Goal: Information Seeking & Learning: Learn about a topic

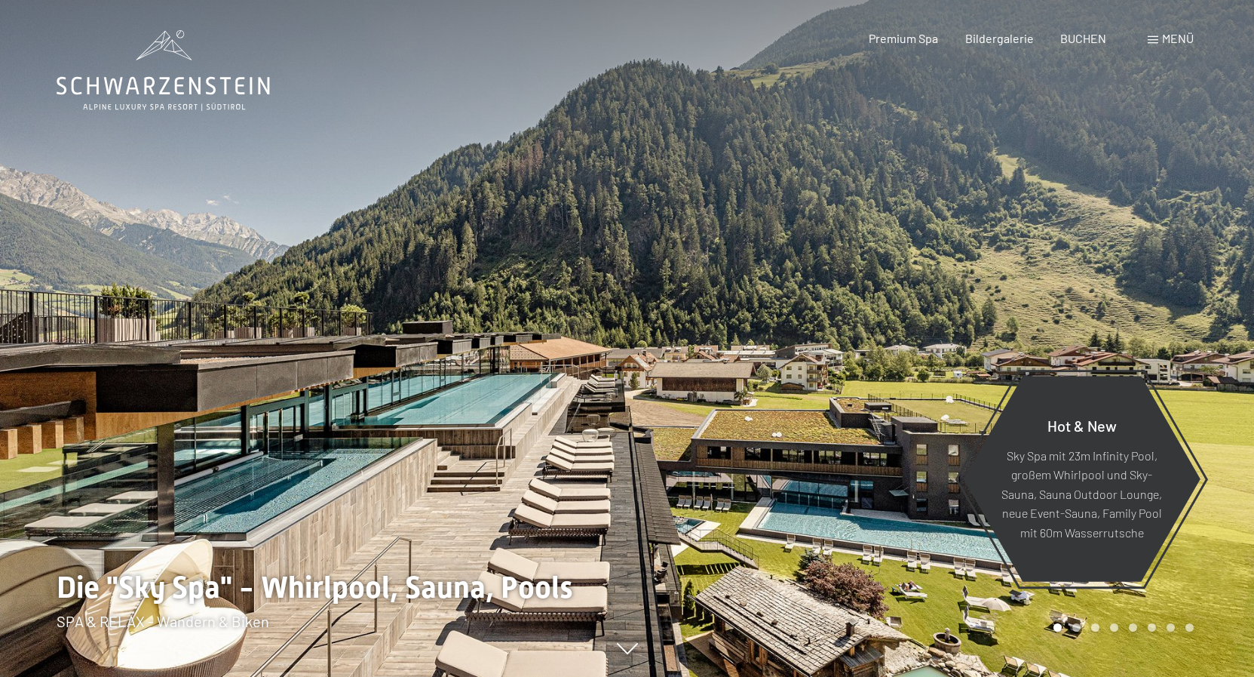
click at [1150, 38] on span at bounding box center [1153, 40] width 11 height 8
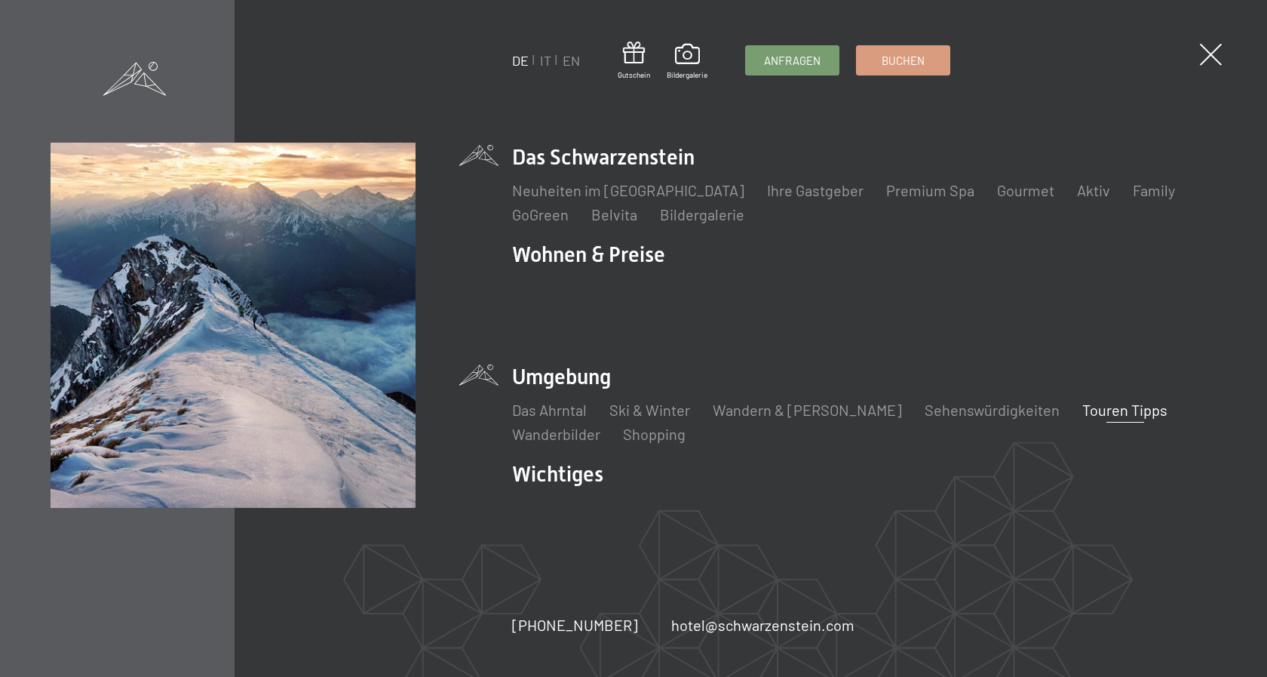
click at [1082, 401] on link "Touren Tipps" at bounding box center [1124, 410] width 85 height 18
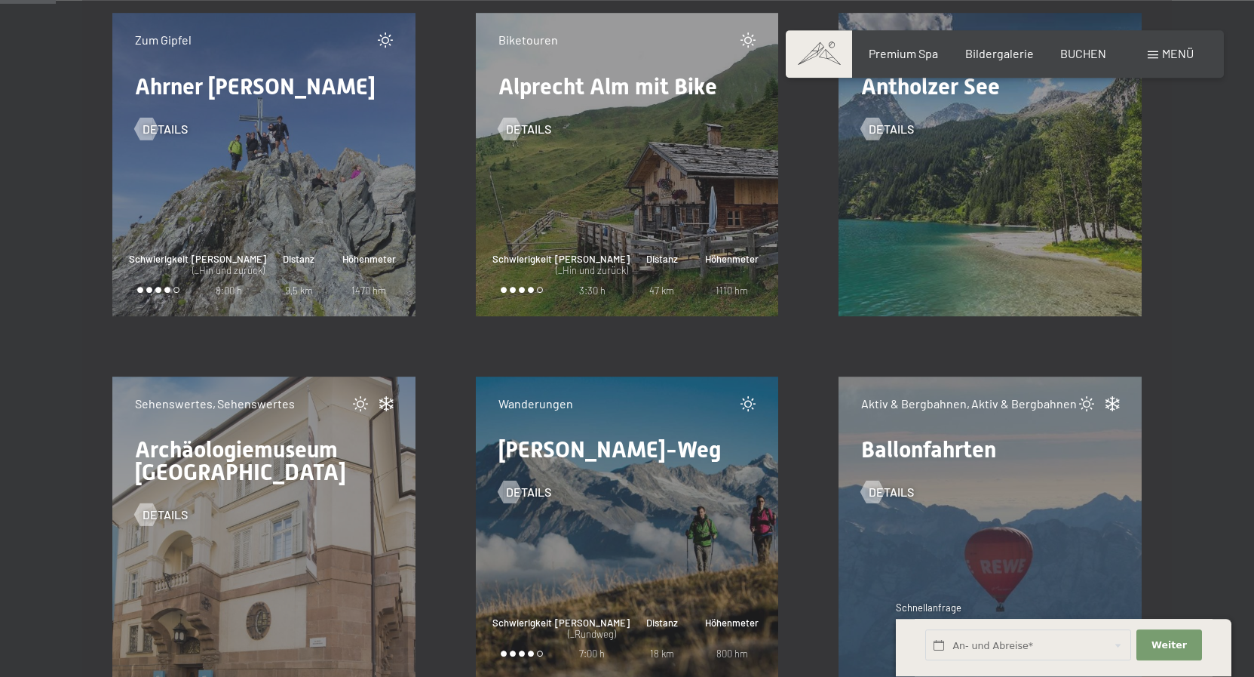
scroll to position [1231, 0]
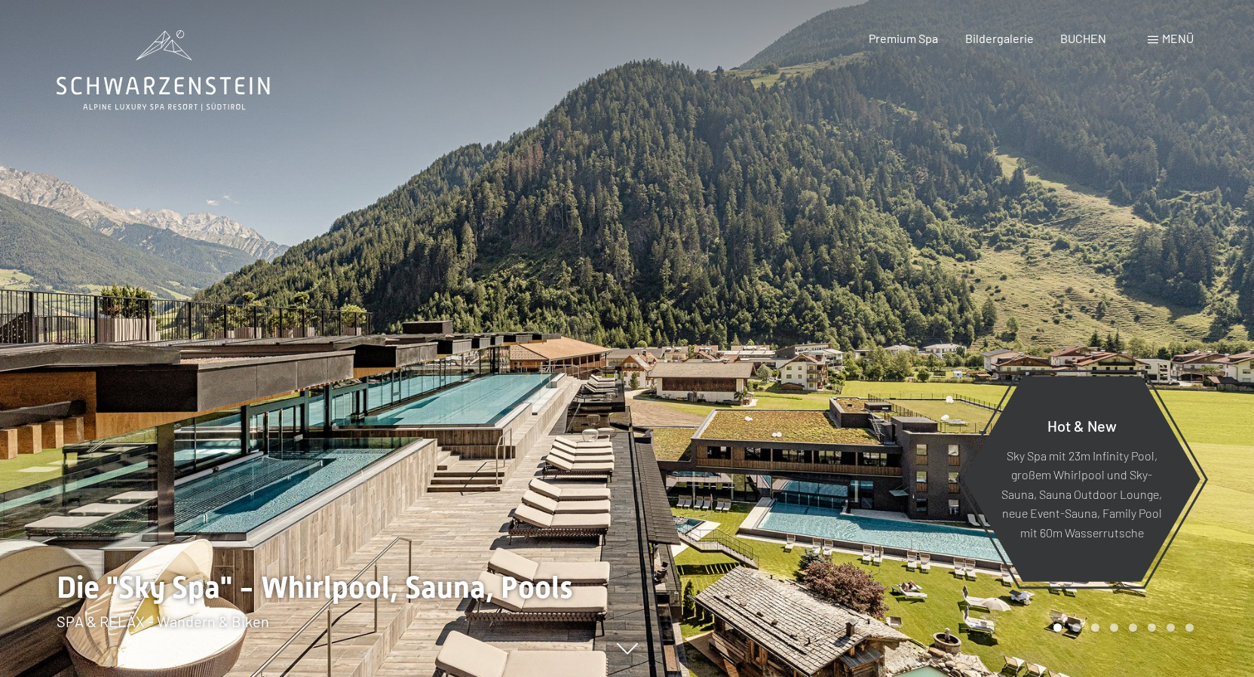
click at [1174, 47] on div "Buchen Anfragen Premium Spa Bildergalerie BUCHEN Menü DE IT EN Gutschein Bilder…" at bounding box center [1005, 38] width 378 height 17
click at [1169, 41] on span "Menü" at bounding box center [1178, 38] width 32 height 14
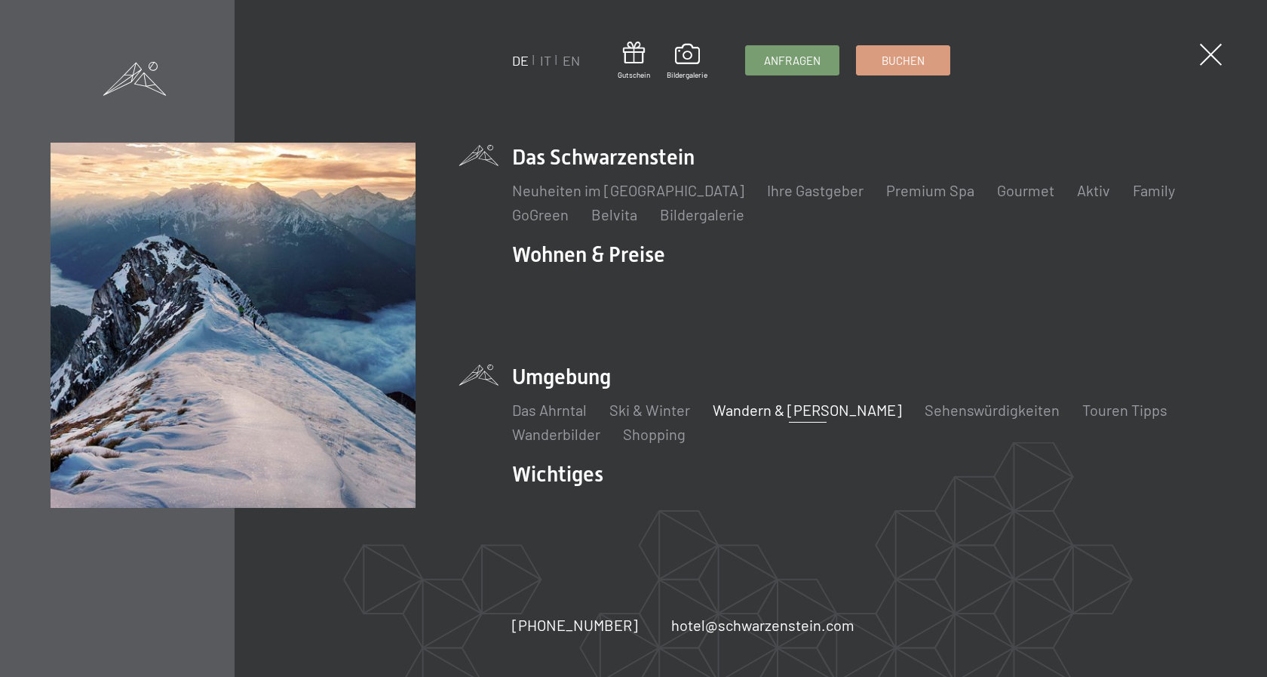
click at [803, 401] on link "Wandern & Sommer" at bounding box center [807, 410] width 189 height 18
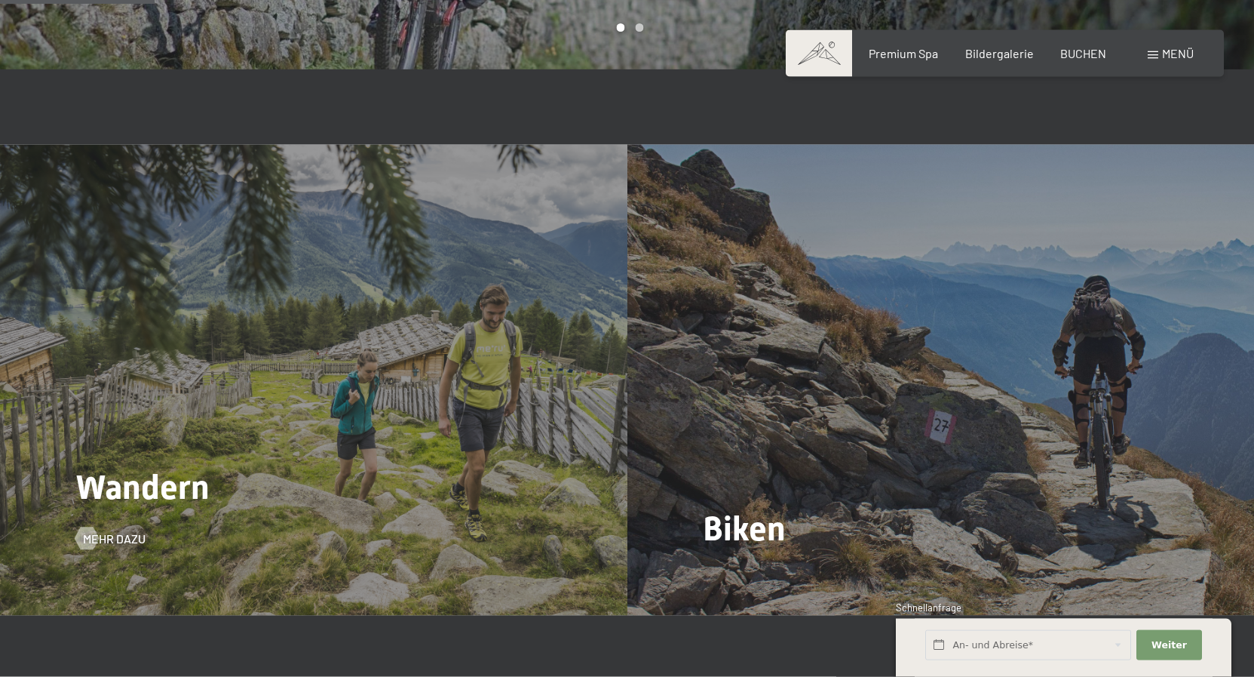
scroll to position [1462, 0]
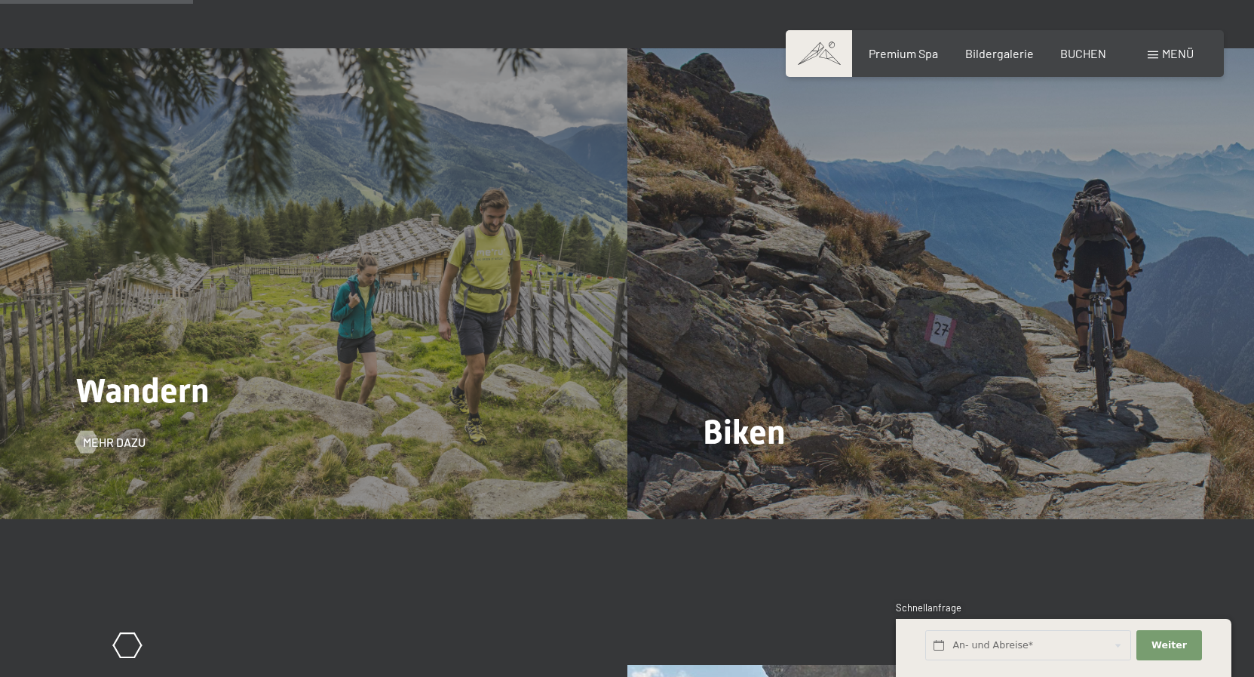
click at [154, 346] on div "Wandern Mehr dazu" at bounding box center [314, 283] width 628 height 471
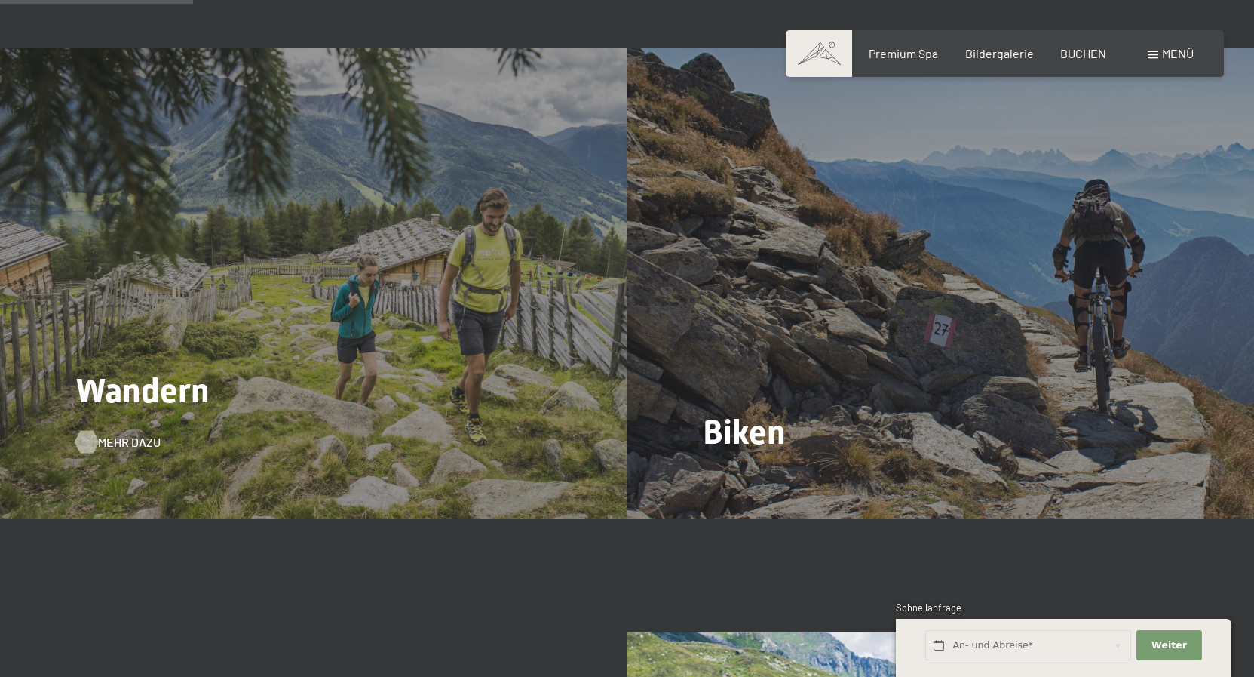
click at [109, 442] on span "Mehr dazu" at bounding box center [129, 442] width 63 height 17
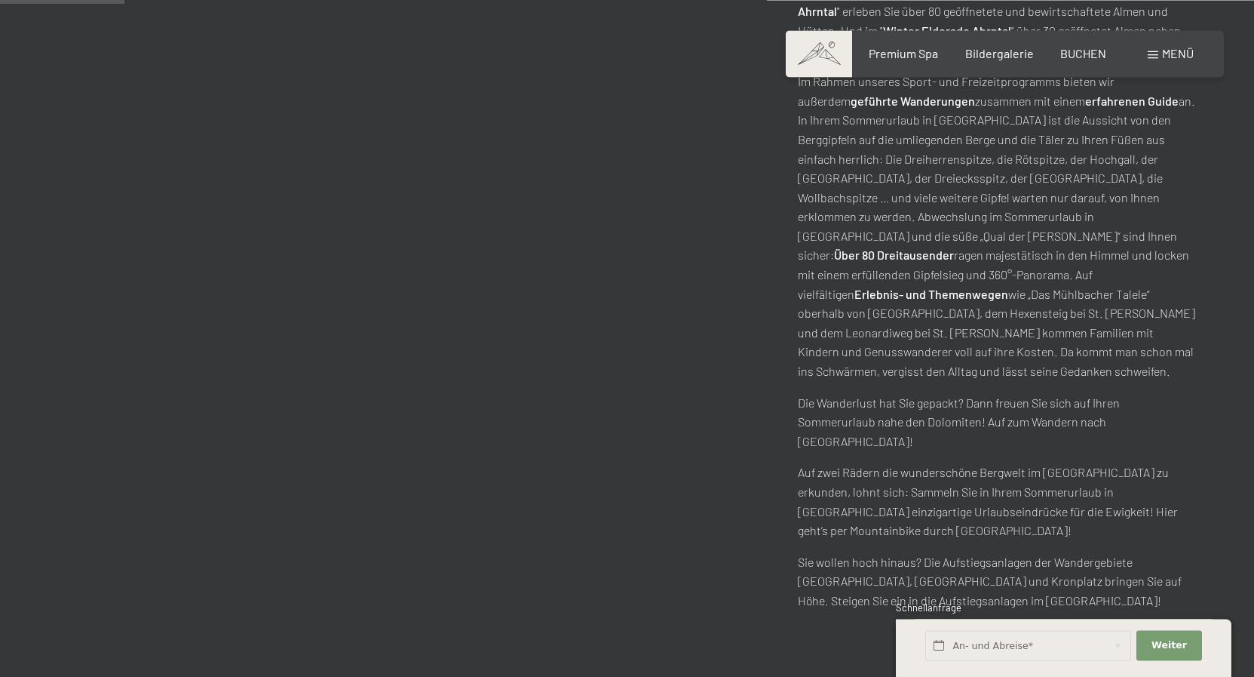
scroll to position [692, 0]
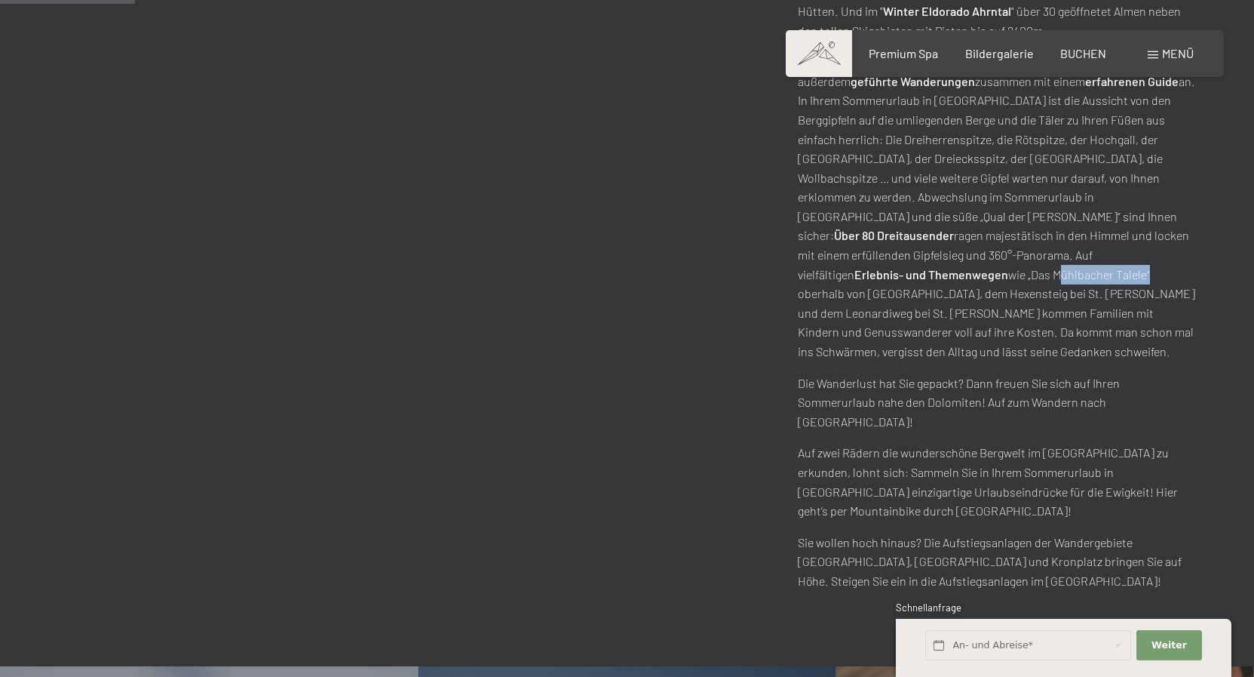
drag, startPoint x: 1014, startPoint y: 254, endPoint x: 925, endPoint y: 254, distance: 89.8
click at [925, 254] on p "Im Rahmen unseres Sport- und Freizeitprogramms bieten wir außerdem geführte Wan…" at bounding box center [998, 206] width 400 height 309
copy p "Mühlbacher Talele"
drag, startPoint x: 983, startPoint y: 276, endPoint x: 1051, endPoint y: 276, distance: 67.9
click at [1051, 276] on p "Im Rahmen unseres Sport- und Freizeitprogramms bieten wir außerdem geführte Wan…" at bounding box center [998, 206] width 400 height 309
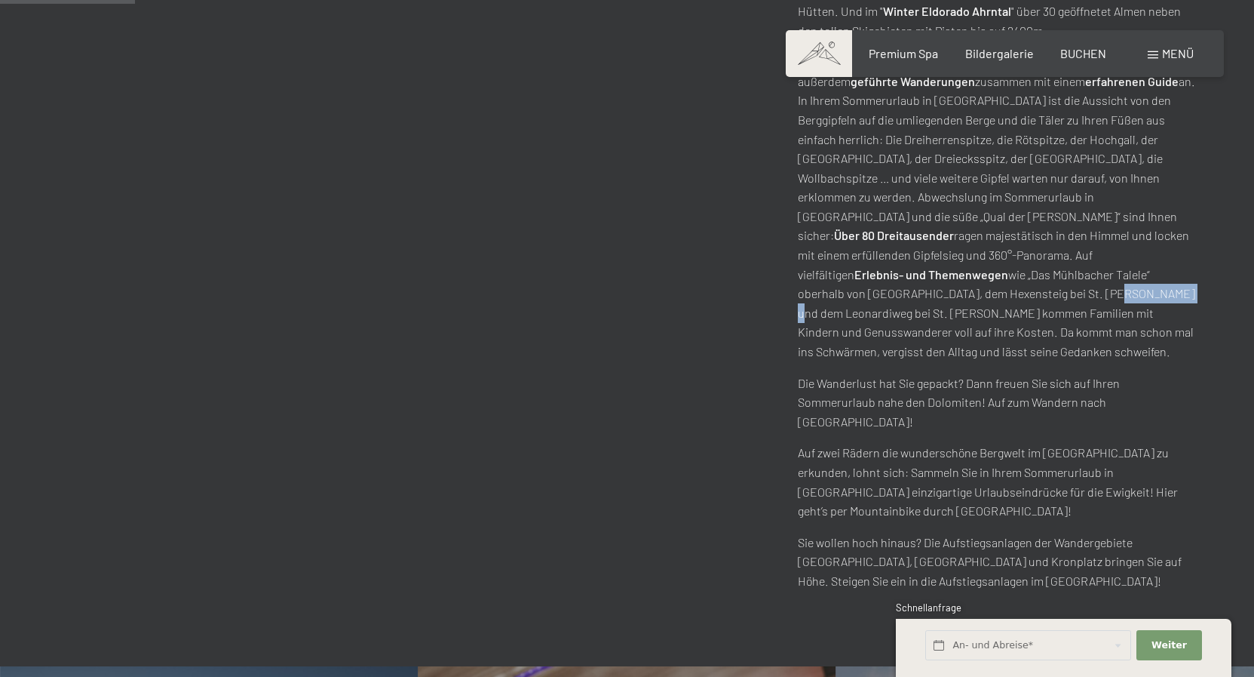
copy p "Leonardiweg"
